Goal: Unclear

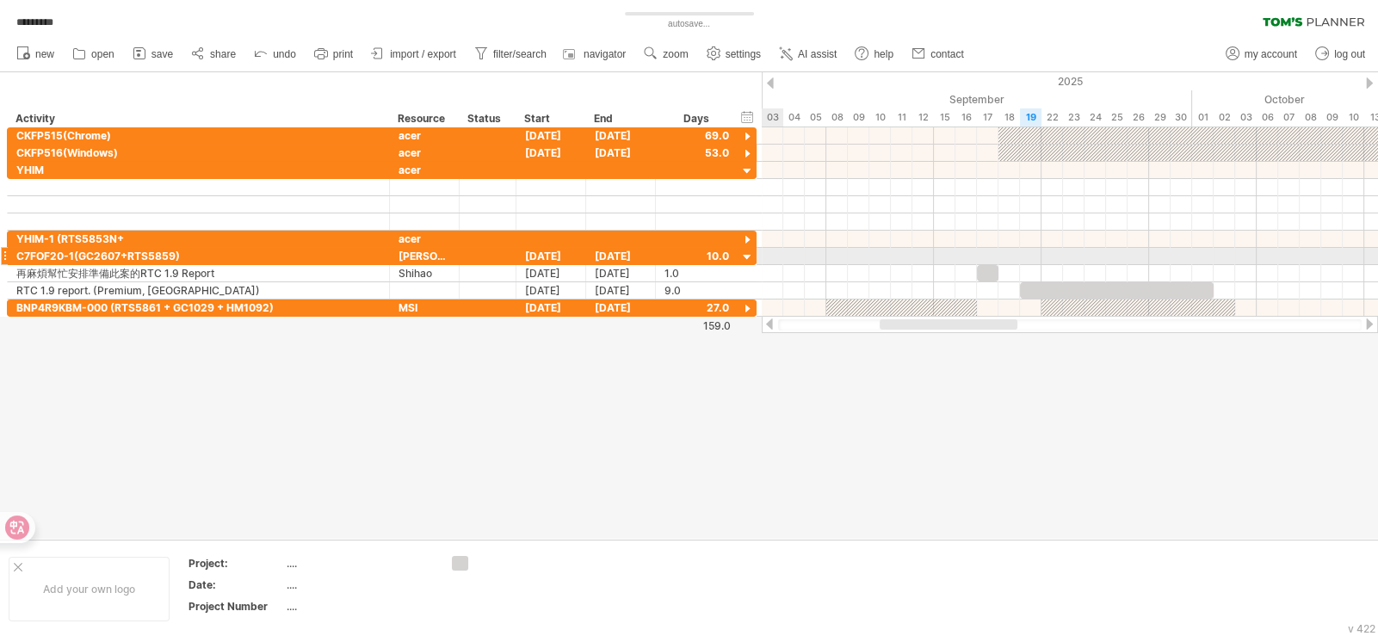
click at [751, 257] on div at bounding box center [747, 258] width 16 height 16
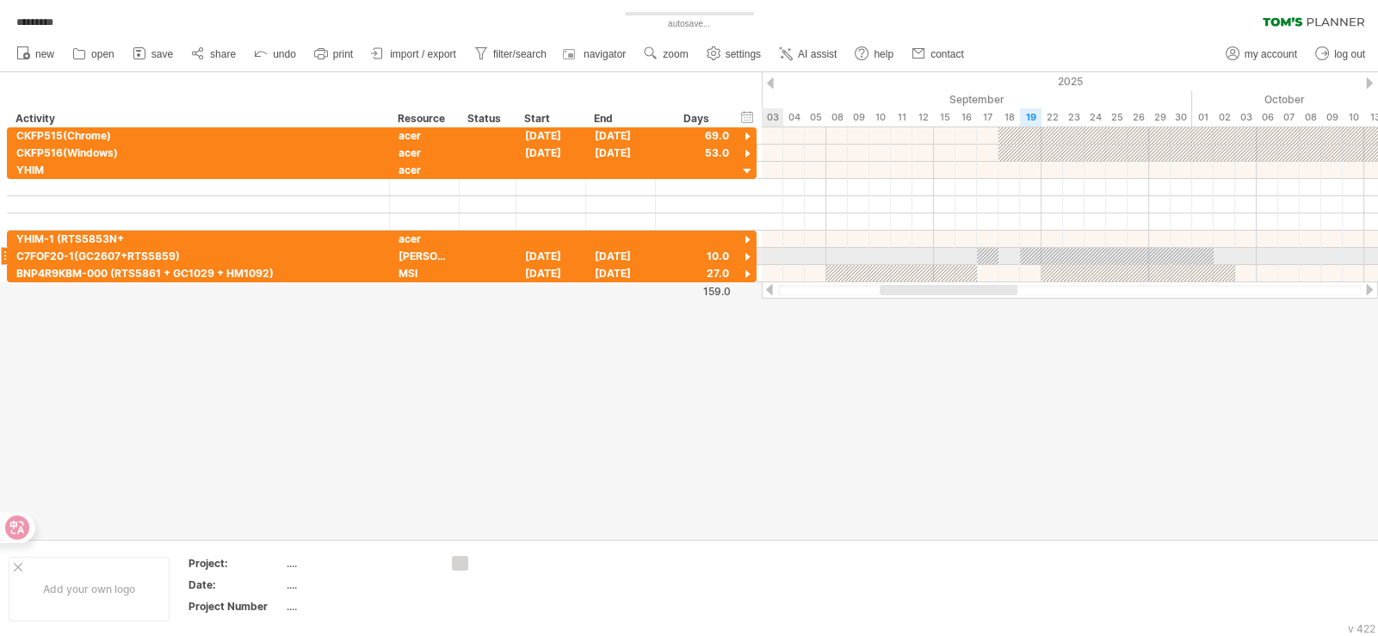
click at [750, 257] on div at bounding box center [747, 258] width 16 height 16
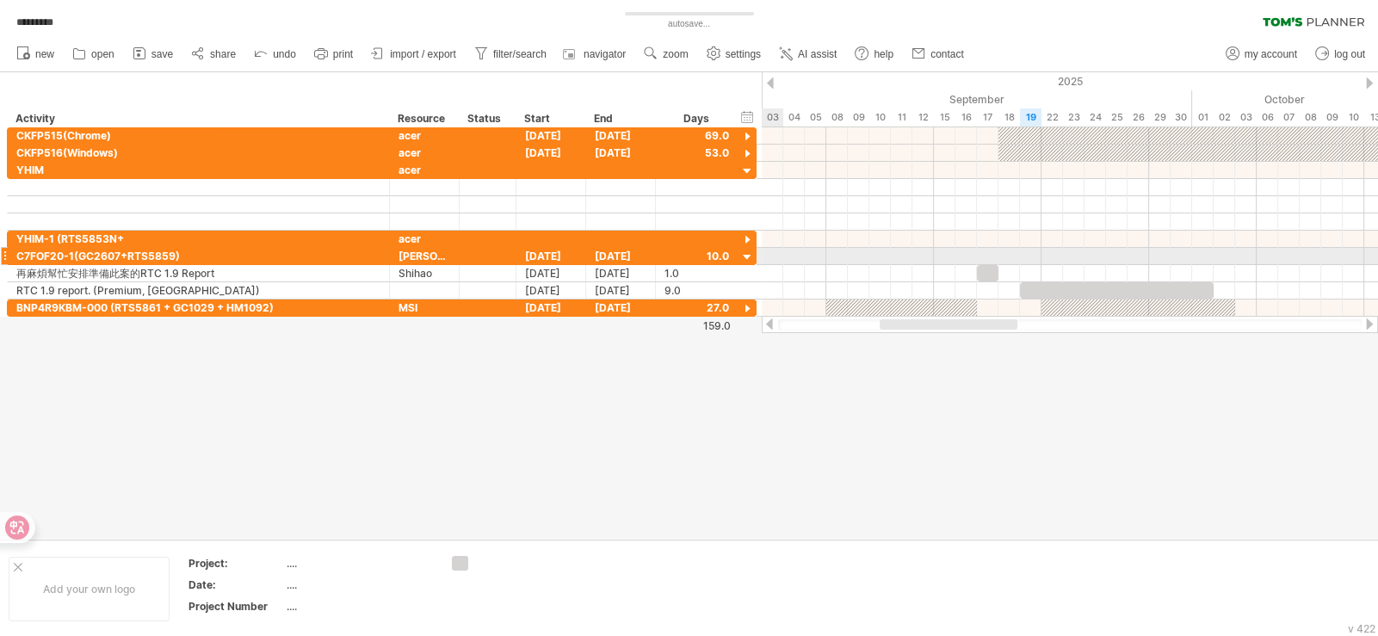
click at [747, 258] on div at bounding box center [747, 258] width 16 height 16
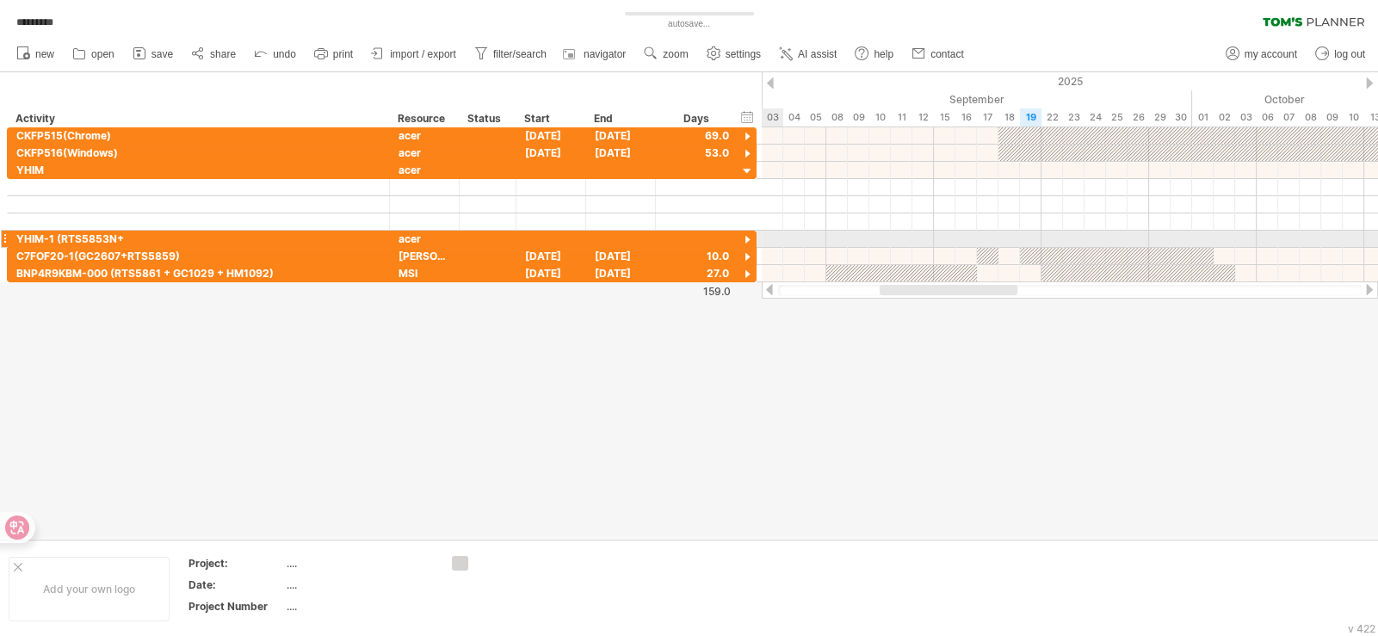
click at [747, 232] on div at bounding box center [747, 240] width 16 height 16
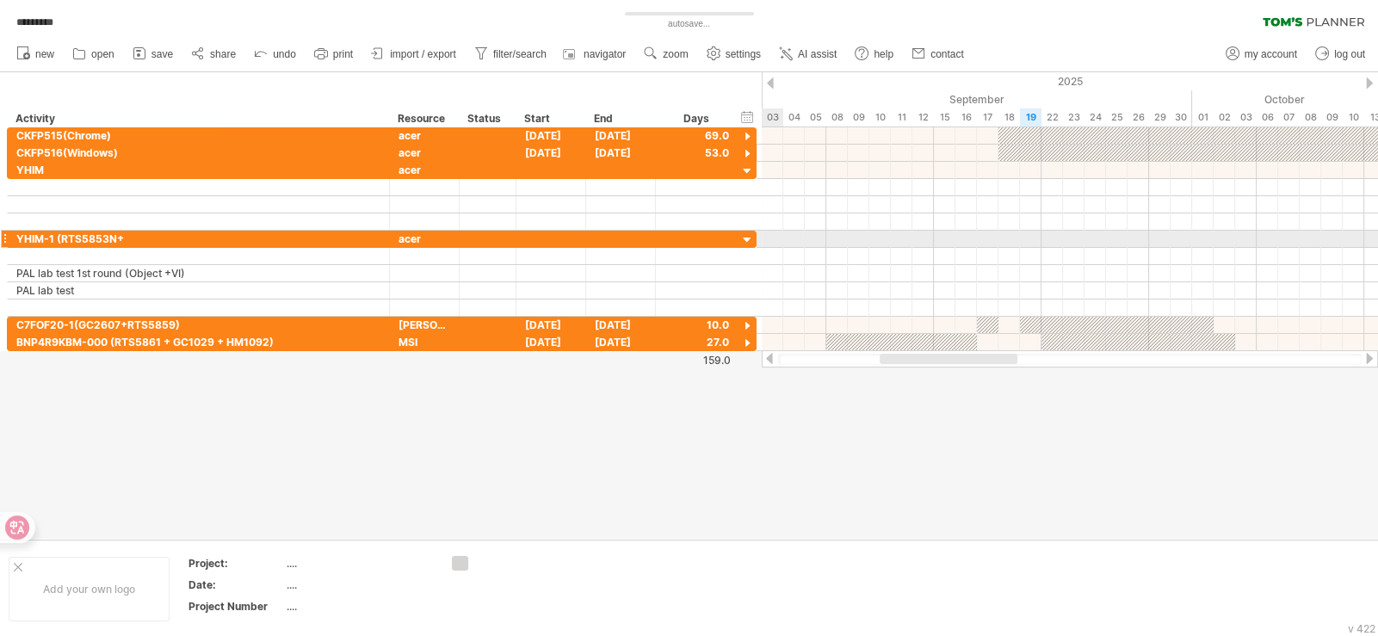
click at [746, 235] on div at bounding box center [747, 240] width 16 height 16
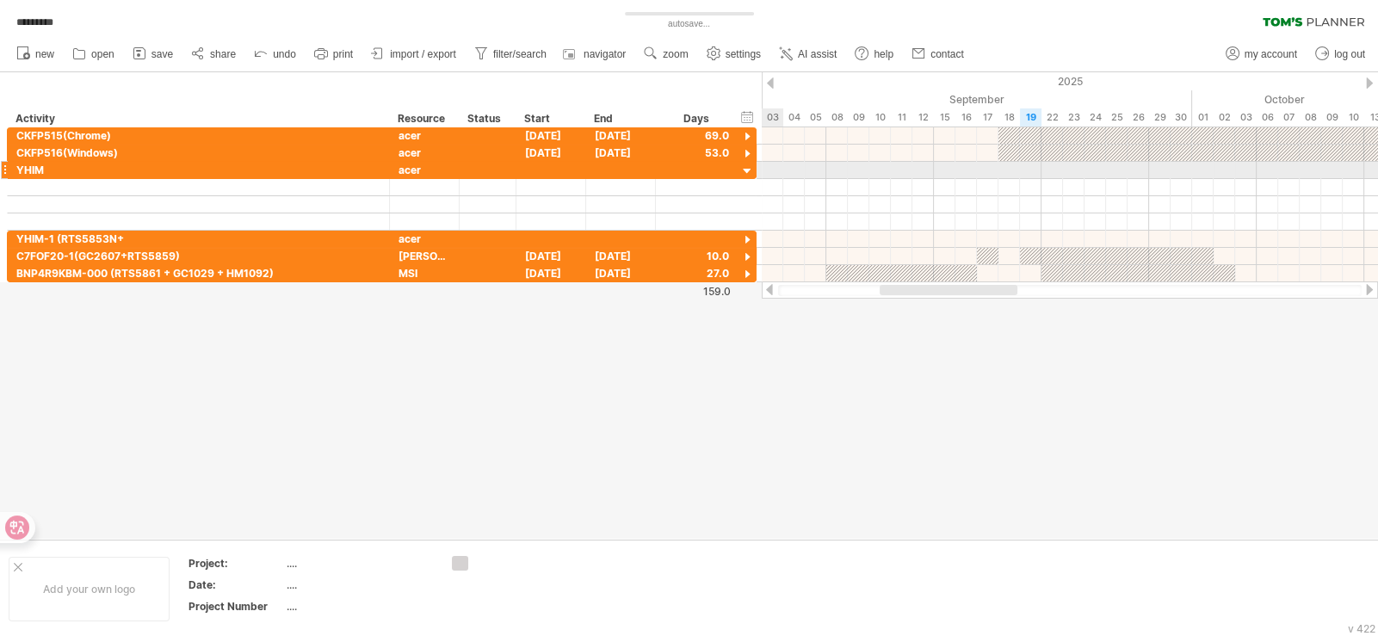
click at [749, 172] on div at bounding box center [747, 172] width 16 height 16
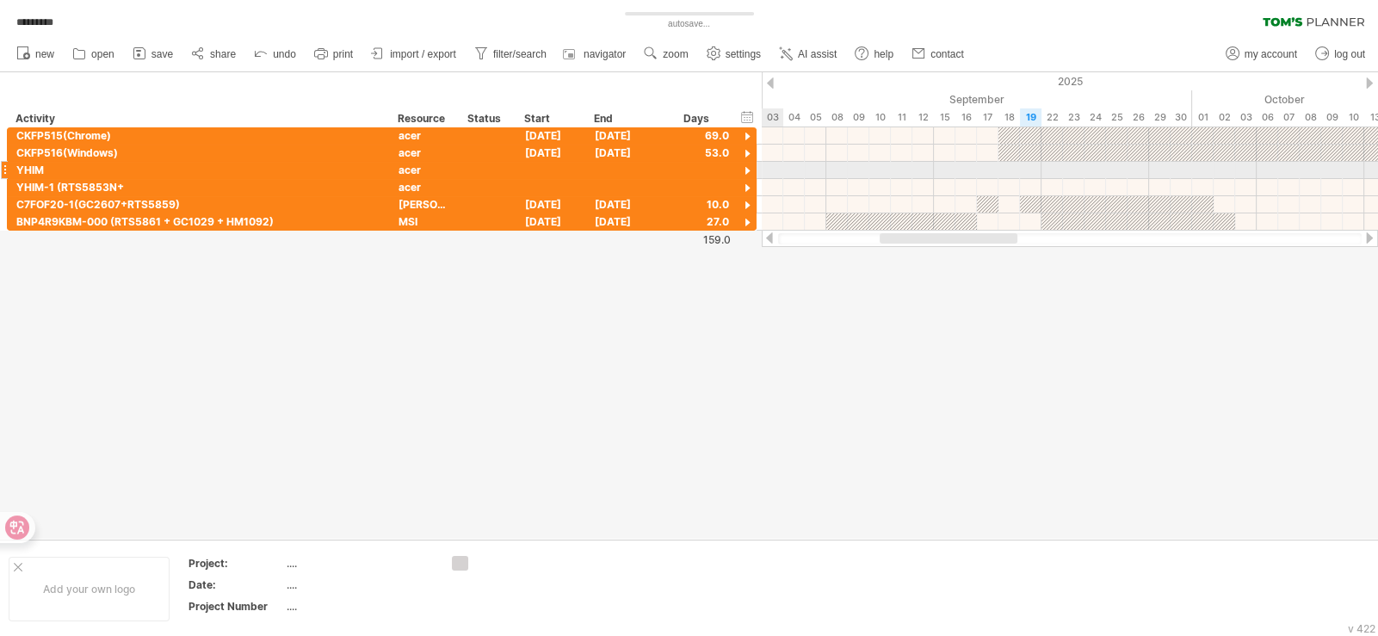
click at [749, 172] on div at bounding box center [747, 172] width 16 height 16
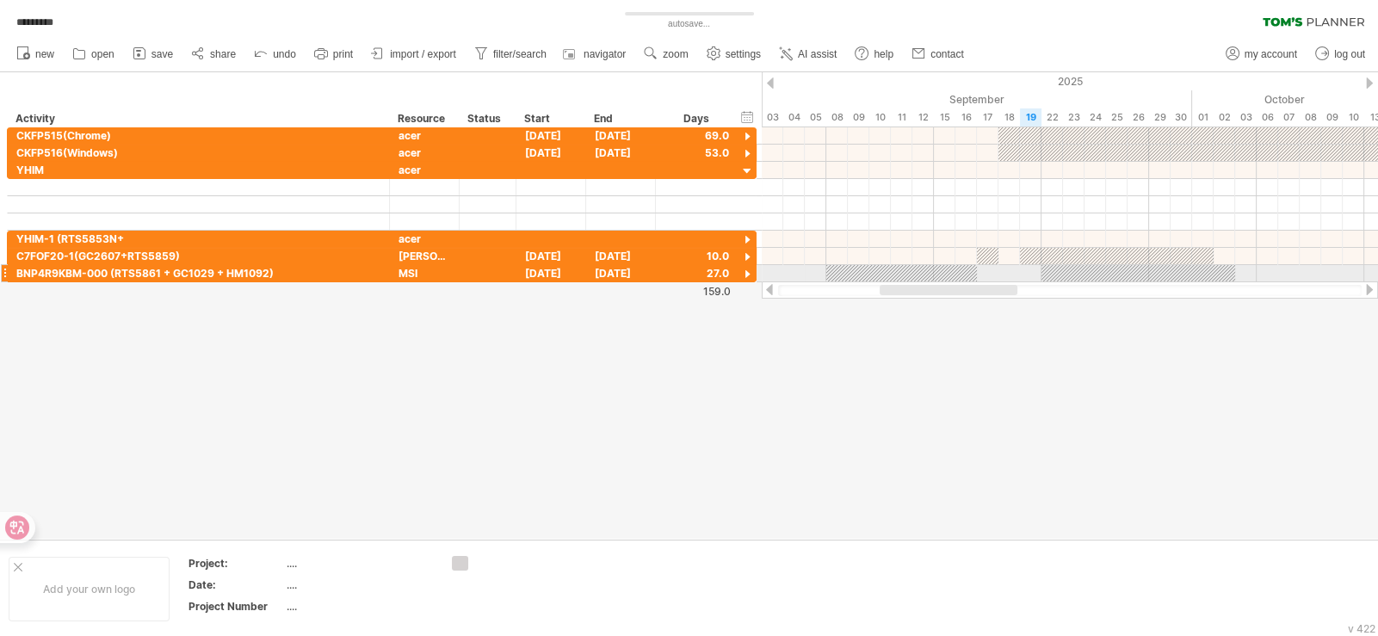
click at [748, 275] on div at bounding box center [747, 275] width 16 height 16
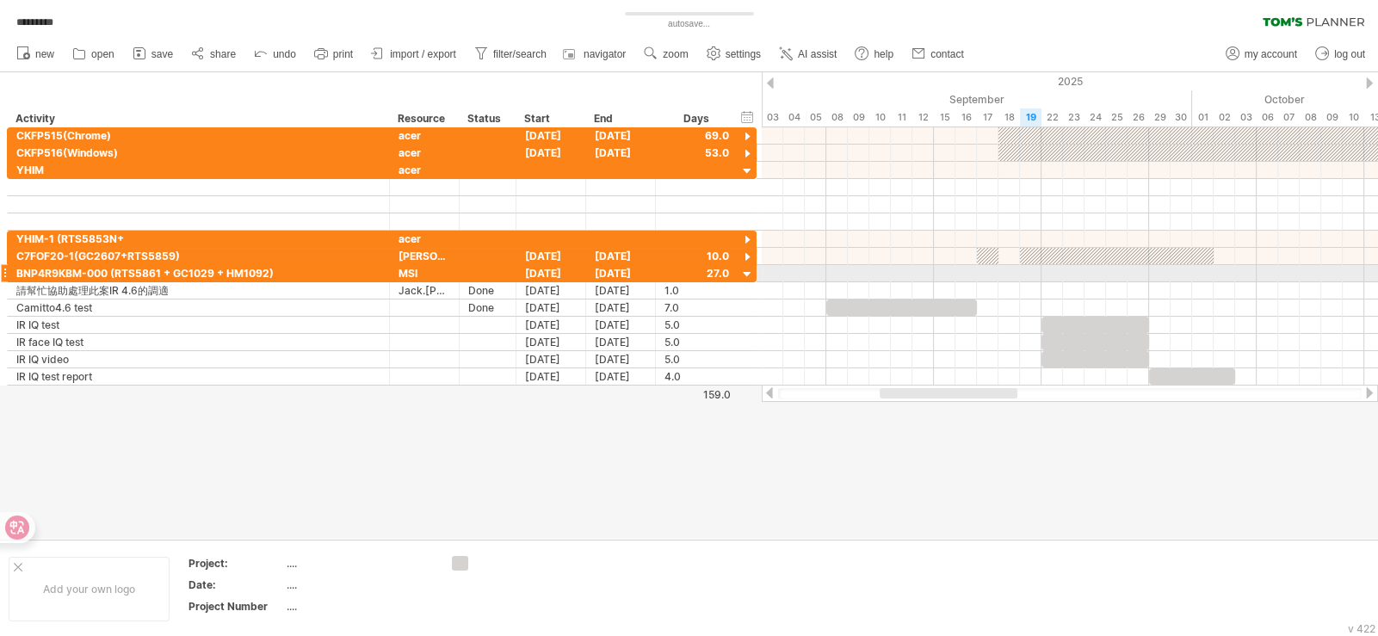
click at [748, 275] on div at bounding box center [747, 275] width 16 height 16
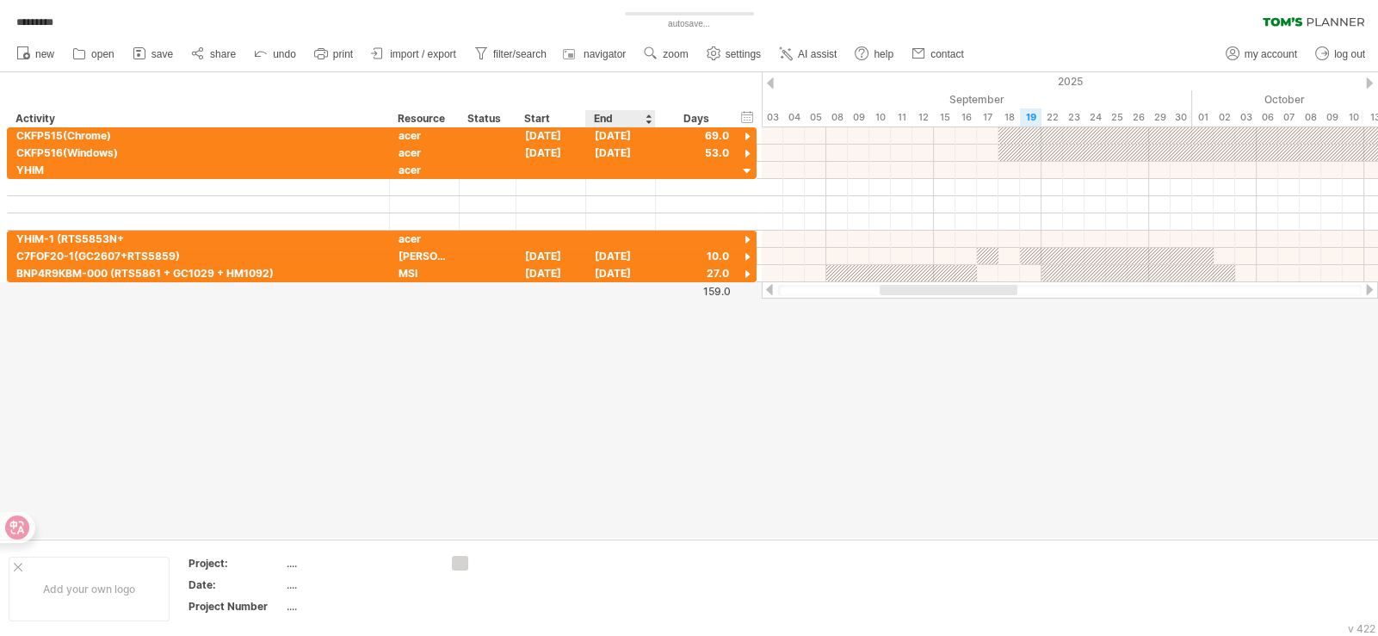
click at [651, 389] on div at bounding box center [689, 305] width 1378 height 466
